Goal: Transaction & Acquisition: Purchase product/service

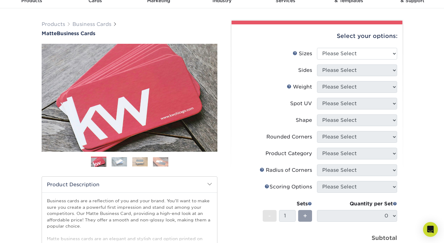
scroll to position [15, 0]
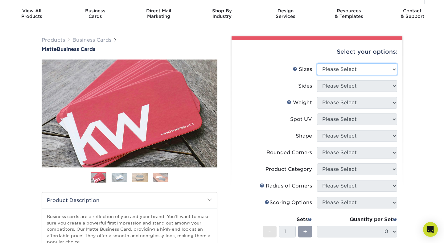
click at [347, 66] on select "Please Select 1.5" x 3.5" - Mini 1.75" x 3.5" - Mini 2" x 2" - Square 2" x 3" -…" at bounding box center [357, 69] width 80 height 12
select select "2.00x3.50"
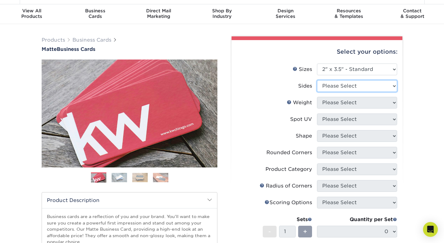
click at [352, 88] on select "Please Select Print Both Sides Print Front Only" at bounding box center [357, 86] width 80 height 12
select select "13abbda7-1d64-4f25-8bb2-c179b224825d"
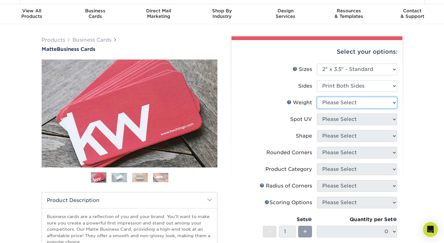
click at [345, 101] on select "Please Select 16PT 14PT" at bounding box center [357, 103] width 80 height 12
select select "16PT"
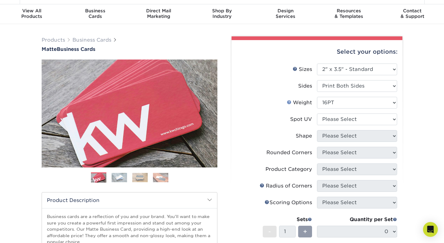
click at [287, 104] on link "Weight Help" at bounding box center [288, 101] width 5 height 5
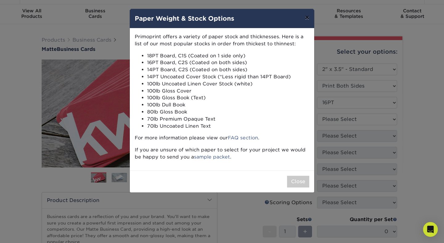
click at [303, 21] on button "×" at bounding box center [307, 17] width 14 height 17
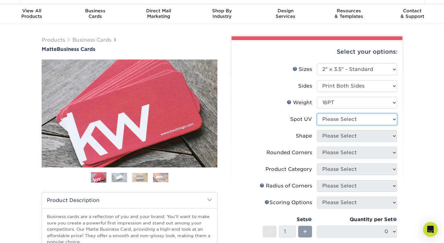
click at [360, 116] on select "Please Select No Spot UV Front and Back (Both Sides) Front Only Back Only" at bounding box center [357, 119] width 80 height 12
select select "0"
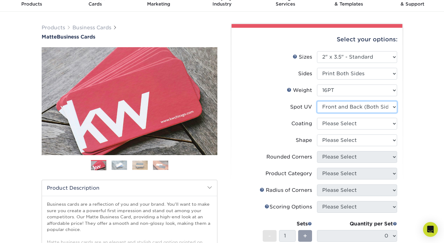
scroll to position [29, 0]
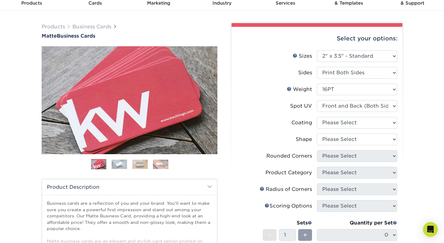
click at [345, 116] on li "Spot UV Please Select No Spot UV Front and Back (Both Sides) Front Only Back On…" at bounding box center [317, 108] width 160 height 17
click at [341, 121] on select at bounding box center [357, 123] width 80 height 12
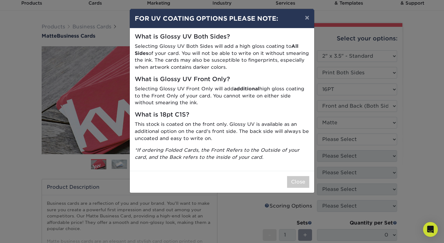
click at [341, 140] on div "× FOR UV COATING OPTIONS PLEASE NOTE: What is Glossy UV Both Sides? Selecting G…" at bounding box center [222, 121] width 444 height 243
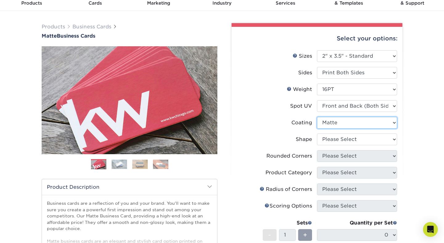
click at [335, 127] on select at bounding box center [357, 123] width 80 height 12
click at [332, 123] on select at bounding box center [357, 123] width 80 height 12
select select "121bb7b5-3b4d-429f-bd8d-bbf80e953313"
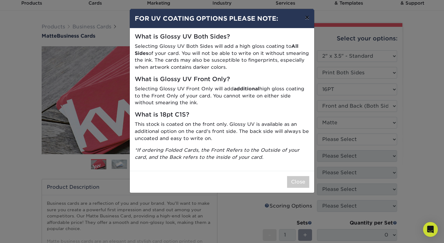
click at [307, 14] on button "×" at bounding box center [307, 17] width 14 height 17
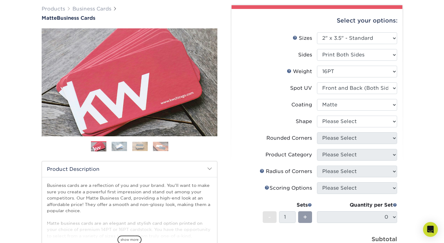
scroll to position [47, 0]
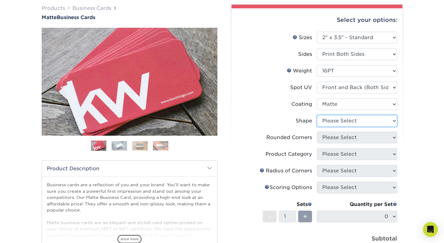
click at [364, 123] on select "Please Select Standard" at bounding box center [357, 121] width 80 height 12
select select "standard"
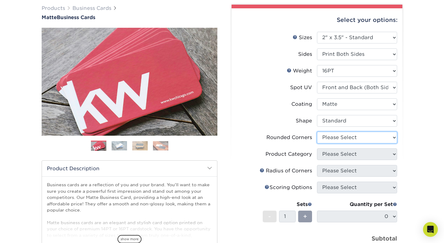
click at [345, 137] on select "Please Select Yes - Round 2 Corners Yes - Round 4 Corners No" at bounding box center [357, 138] width 80 height 12
select select "0"
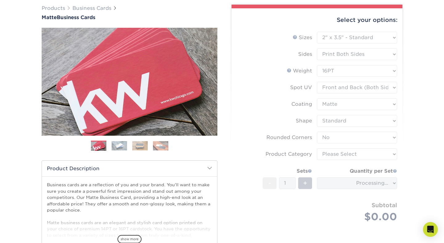
click at [363, 137] on form "Sizes Help Sizes Please Select 1.5" x 3.5" - Mini 1.75" x 3.5" - Mini 2" x 2" -…" at bounding box center [316, 134] width 161 height 205
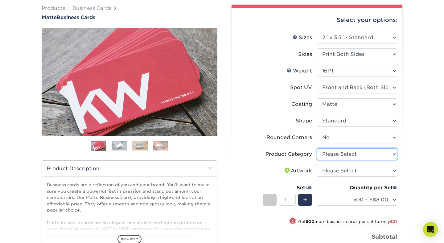
click at [356, 155] on select "Please Select Business Cards" at bounding box center [357, 154] width 80 height 12
select select "3b5148f1-0588-4f88-a218-97bcfdce65c1"
click at [355, 174] on select "Please Select I will upload files I need a design - $100" at bounding box center [357, 171] width 80 height 12
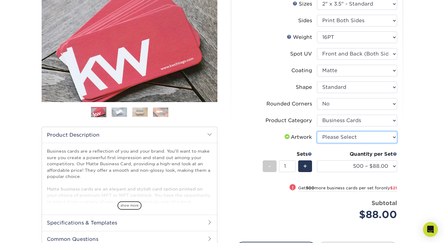
scroll to position [81, 0]
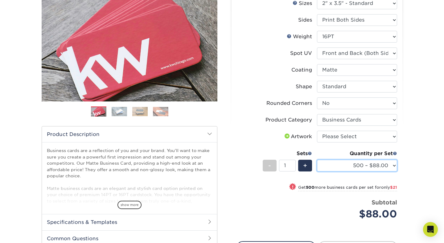
click at [347, 161] on select "500 – $88.00 1000 – $109.00 2500 – $205.00 5000 – $279.00 10000 – $612.00 15000…" at bounding box center [357, 166] width 80 height 12
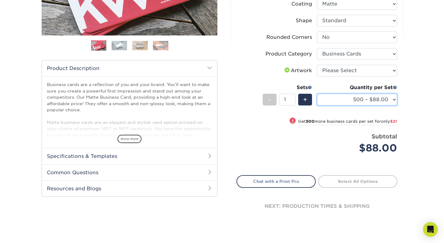
scroll to position [0, 0]
